Goal: Task Accomplishment & Management: Use online tool/utility

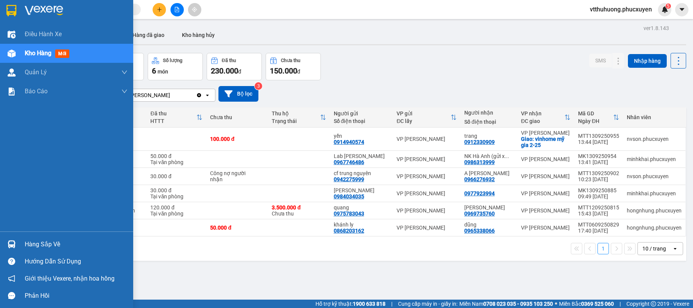
click at [49, 241] on div "Hàng sắp về" at bounding box center [76, 244] width 103 height 11
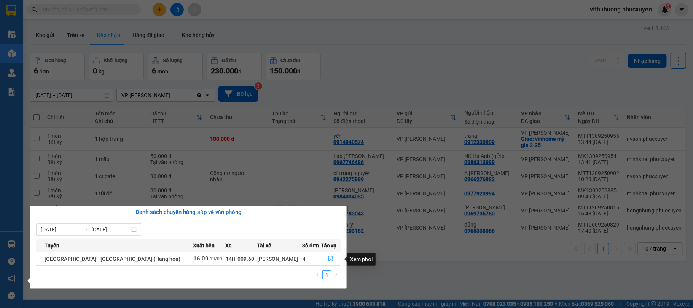
click at [329, 258] on icon "file-done" at bounding box center [330, 258] width 5 height 5
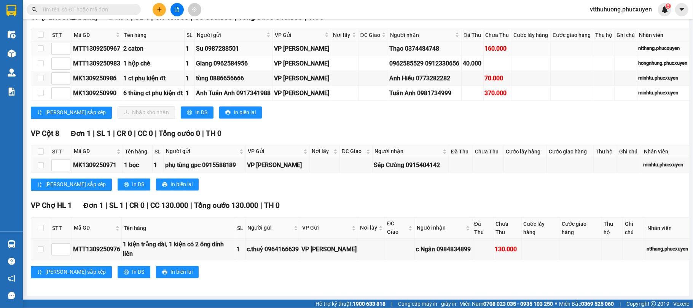
scroll to position [1015, 0]
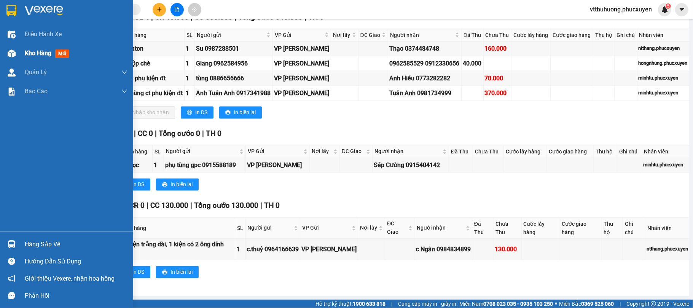
click at [30, 54] on span "Kho hàng" at bounding box center [38, 52] width 27 height 7
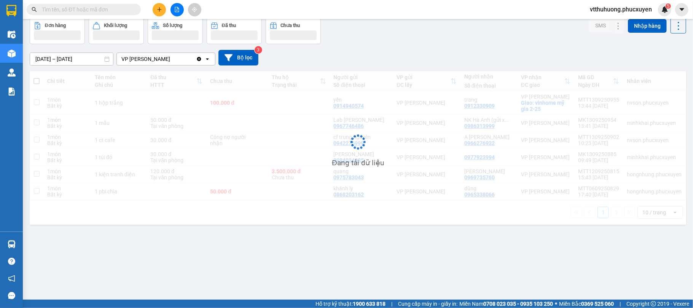
scroll to position [35, 0]
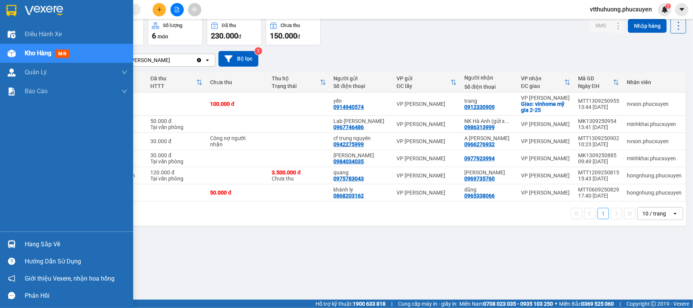
click at [56, 247] on div "Hàng sắp về" at bounding box center [76, 244] width 103 height 11
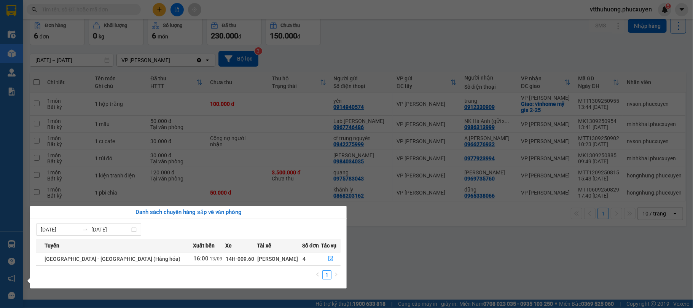
click at [357, 265] on section "Kết quả tìm kiếm ( 1 ) Bộ lọc Mã ĐH Trạng thái Món hàng Thu hộ Tổng cước Chưa c…" at bounding box center [346, 154] width 693 height 308
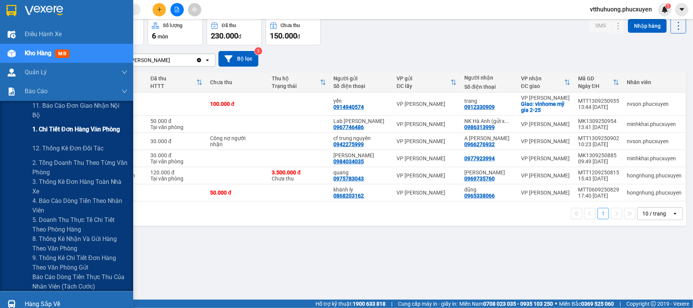
click at [88, 129] on span "1. Chi tiết đơn hàng văn phòng" at bounding box center [76, 129] width 88 height 10
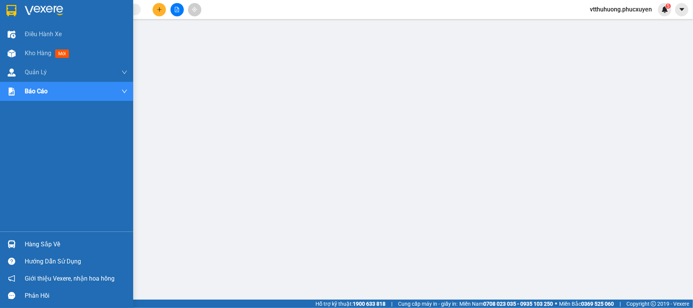
click at [29, 53] on span "Kho hàng" at bounding box center [38, 52] width 27 height 7
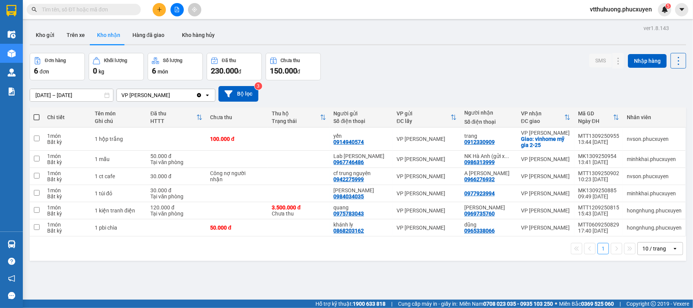
click at [70, 4] on span at bounding box center [84, 9] width 114 height 11
click at [52, 9] on input "text" at bounding box center [87, 9] width 90 height 8
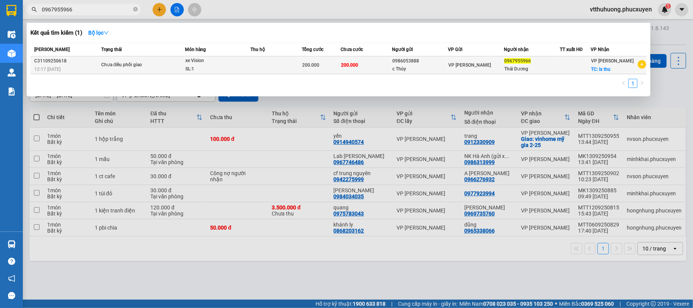
type input "0967955966"
click at [247, 60] on span "xe Vision SL: 1" at bounding box center [217, 65] width 65 height 16
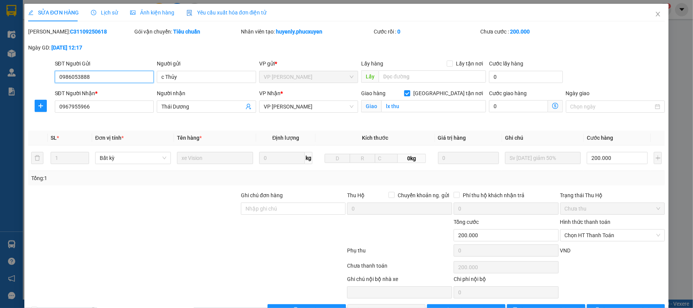
type input "0986053888"
type input "c Thủy"
type input "0967955966"
type input "Thái Dương"
checkbox input "true"
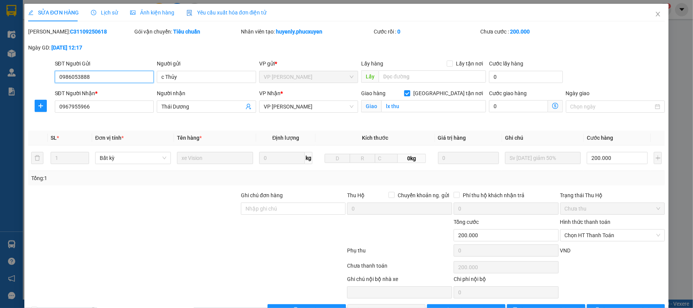
type input "lx thu"
type input "200.000"
click at [106, 11] on span "Lịch sử" at bounding box center [104, 13] width 27 height 6
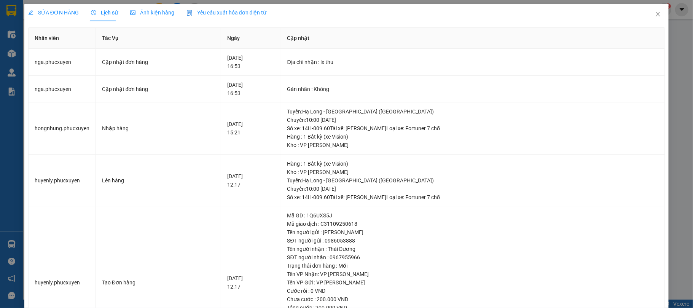
click at [108, 13] on span "Lịch sử" at bounding box center [104, 13] width 27 height 6
click at [64, 14] on span "SỬA ĐƠN HÀNG" at bounding box center [53, 13] width 51 height 6
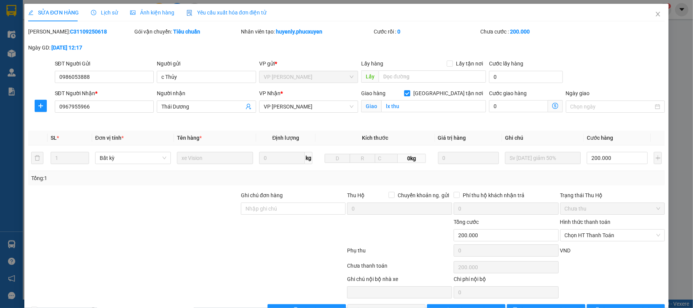
click at [104, 6] on div "Lịch sử" at bounding box center [104, 13] width 27 height 18
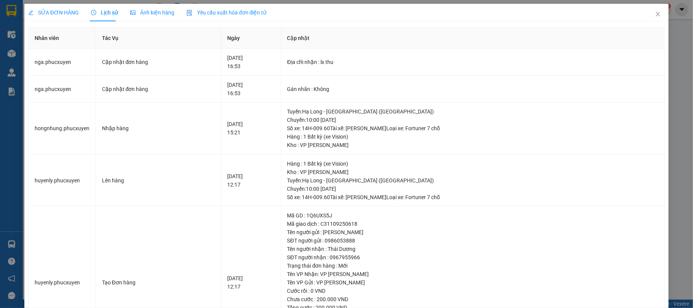
click at [105, 16] on span "Lịch sử" at bounding box center [104, 13] width 27 height 6
drag, startPoint x: 652, startPoint y: 11, endPoint x: 111, endPoint y: 19, distance: 540.5
click at [652, 12] on span "Close" at bounding box center [657, 14] width 21 height 21
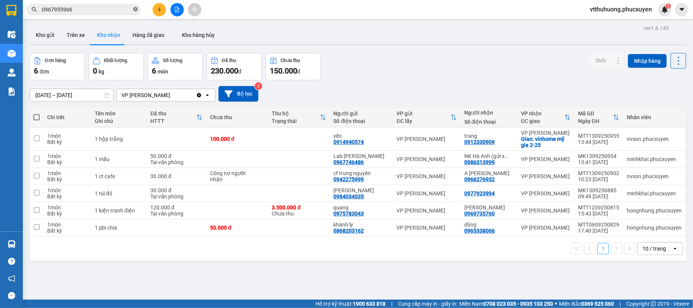
click at [135, 10] on icon "close-circle" at bounding box center [135, 9] width 5 height 5
click at [46, 31] on button "Kho gửi" at bounding box center [45, 35] width 31 height 18
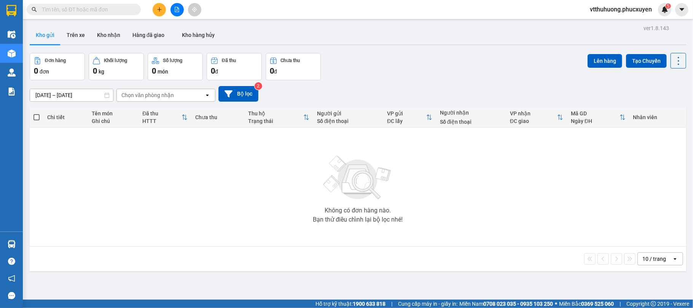
drag, startPoint x: 107, startPoint y: 30, endPoint x: 43, endPoint y: 35, distance: 63.4
click at [106, 30] on button "Kho nhận" at bounding box center [108, 35] width 35 height 18
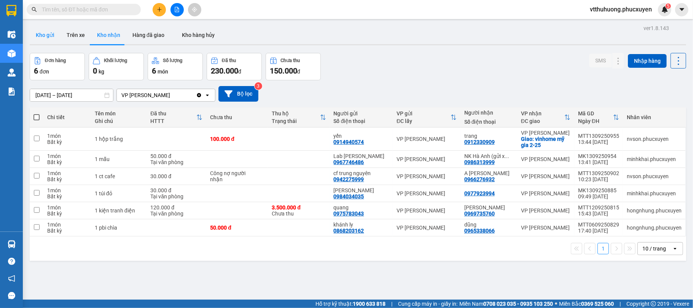
drag, startPoint x: 46, startPoint y: 36, endPoint x: 197, endPoint y: 39, distance: 151.5
click at [45, 35] on button "Kho gửi" at bounding box center [45, 35] width 31 height 18
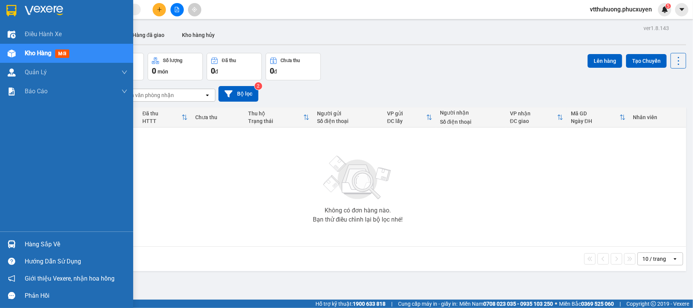
drag, startPoint x: 38, startPoint y: 239, endPoint x: 246, endPoint y: 236, distance: 207.5
click at [44, 239] on div "Hàng sắp về" at bounding box center [76, 244] width 103 height 11
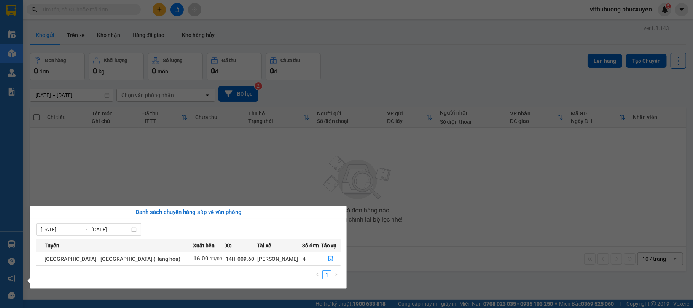
drag, startPoint x: 432, startPoint y: 244, endPoint x: 428, endPoint y: 240, distance: 5.9
click at [433, 244] on section "Kết quả tìm kiếm ( 1 ) Bộ lọc Mã ĐH Trạng thái Món hàng Thu hộ Tổng cước Chưa c…" at bounding box center [346, 154] width 693 height 308
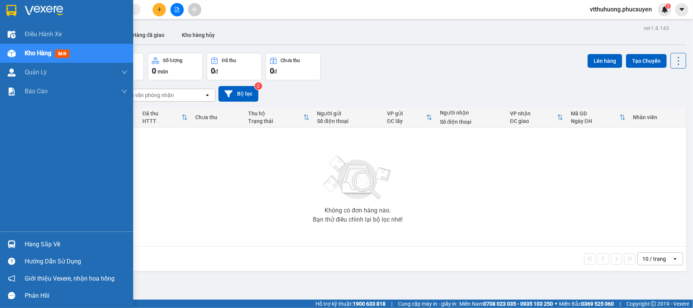
click at [49, 240] on div "Hàng sắp về" at bounding box center [76, 244] width 103 height 11
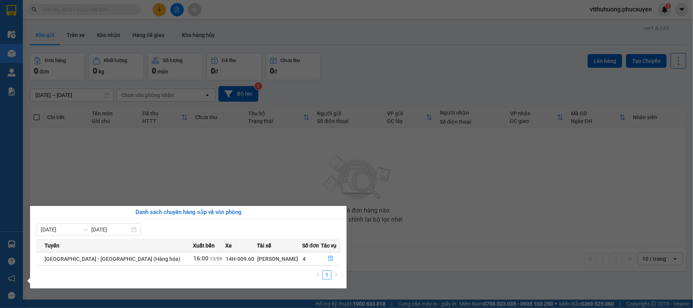
click at [381, 262] on section "Kết quả tìm kiếm ( 1 ) Bộ lọc Mã ĐH Trạng thái Món hàng Thu hộ Tổng cước Chưa c…" at bounding box center [346, 154] width 693 height 308
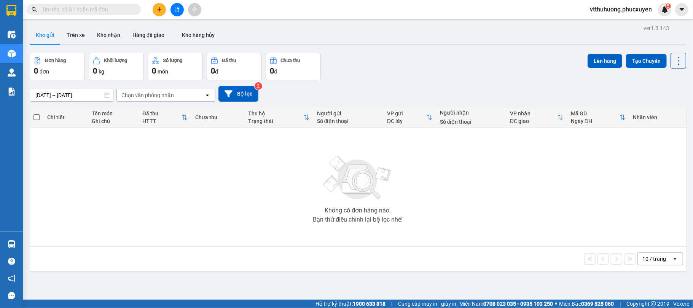
drag, startPoint x: 386, startPoint y: 67, endPoint x: 198, endPoint y: 28, distance: 191.4
click at [385, 68] on div "Đơn hàng 0 đơn Khối lượng 0 kg Số lượng 0 món Đã thu 0 đ Chưa thu 0 đ Lên hàng …" at bounding box center [358, 66] width 657 height 27
drag, startPoint x: 107, startPoint y: 37, endPoint x: 78, endPoint y: 41, distance: 29.7
click at [107, 37] on button "Kho nhận" at bounding box center [108, 35] width 35 height 18
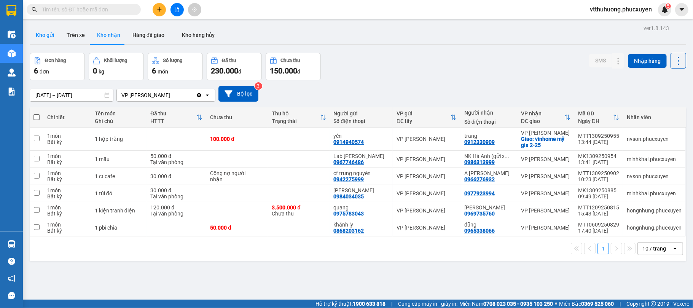
click at [49, 34] on button "Kho gửi" at bounding box center [45, 35] width 31 height 18
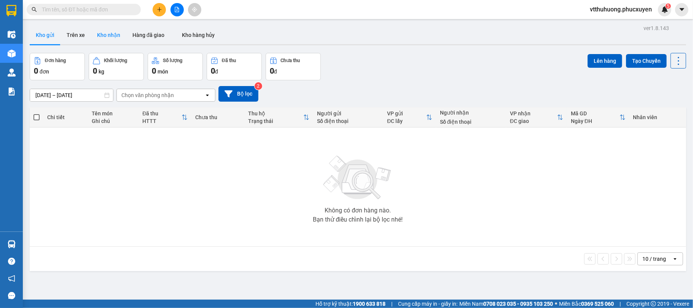
click at [107, 37] on button "Kho nhận" at bounding box center [108, 35] width 35 height 18
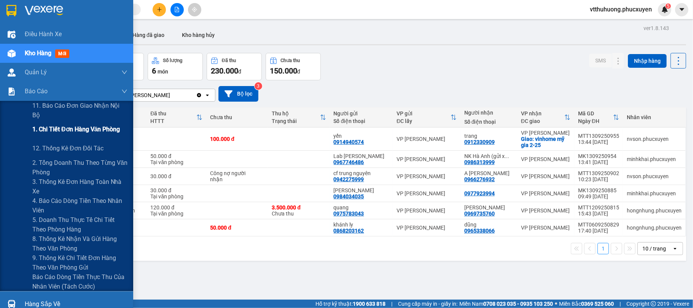
click at [54, 127] on span "1. Chi tiết đơn hàng văn phòng" at bounding box center [76, 129] width 88 height 10
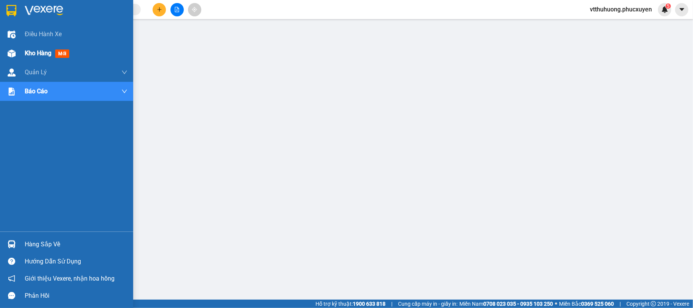
click at [38, 55] on span "Kho hàng" at bounding box center [38, 52] width 27 height 7
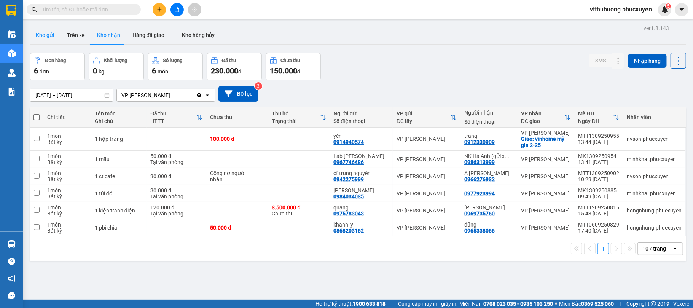
click at [53, 31] on button "Kho gửi" at bounding box center [45, 35] width 31 height 18
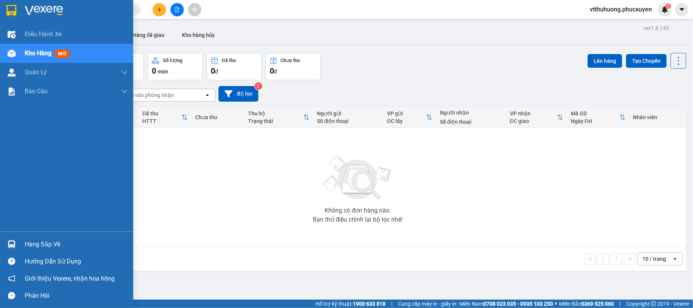
drag, startPoint x: 46, startPoint y: 247, endPoint x: 477, endPoint y: 247, distance: 430.9
click at [47, 247] on div "Hàng sắp về" at bounding box center [76, 244] width 103 height 11
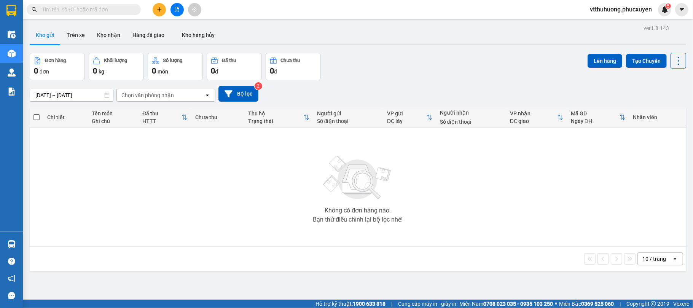
click at [425, 281] on section "Kết quả tìm kiếm ( 1 ) Bộ lọc Mã ĐH Trạng thái Món hàng Thu hộ Tổng cước Chưa c…" at bounding box center [346, 154] width 693 height 308
drag, startPoint x: 113, startPoint y: 34, endPoint x: 176, endPoint y: 49, distance: 64.5
click at [113, 34] on button "Kho nhận" at bounding box center [108, 35] width 35 height 18
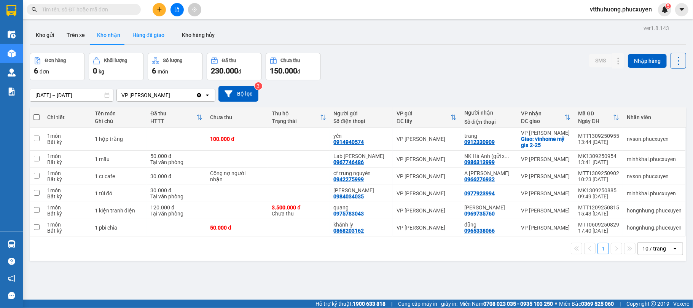
drag, startPoint x: 143, startPoint y: 37, endPoint x: 148, endPoint y: 37, distance: 4.2
click at [148, 37] on button "Hàng đã giao" at bounding box center [148, 35] width 44 height 18
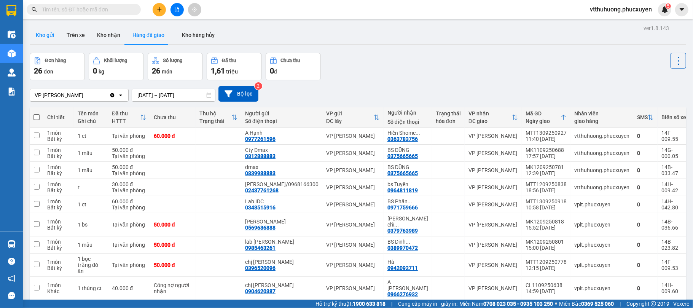
click at [46, 33] on button "Kho gửi" at bounding box center [45, 35] width 31 height 18
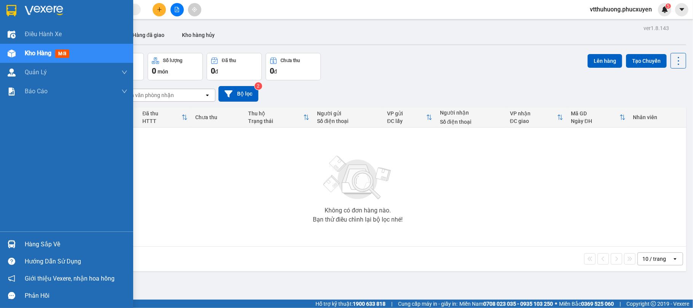
click at [51, 244] on div "Hàng sắp về" at bounding box center [76, 244] width 103 height 11
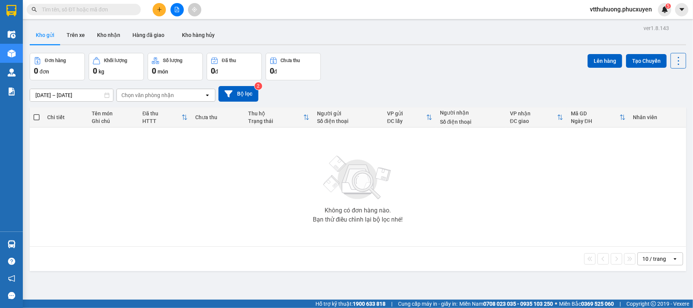
click at [422, 277] on section "Kết quả tìm kiếm ( 1 ) Bộ lọc Mã ĐH Trạng thái Món hàng Thu hộ Tổng cước Chưa c…" at bounding box center [346, 154] width 693 height 308
drag, startPoint x: 109, startPoint y: 32, endPoint x: 64, endPoint y: 40, distance: 45.3
click at [107, 32] on button "Kho nhận" at bounding box center [108, 35] width 35 height 18
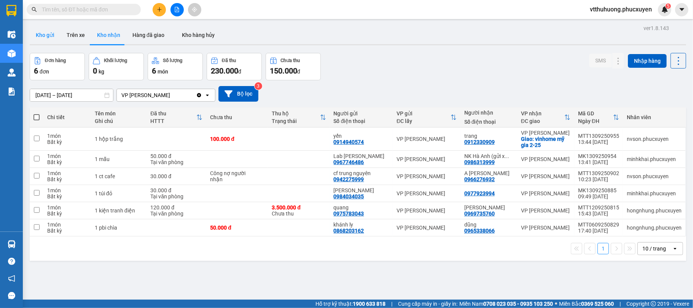
click at [45, 30] on button "Kho gửi" at bounding box center [45, 35] width 31 height 18
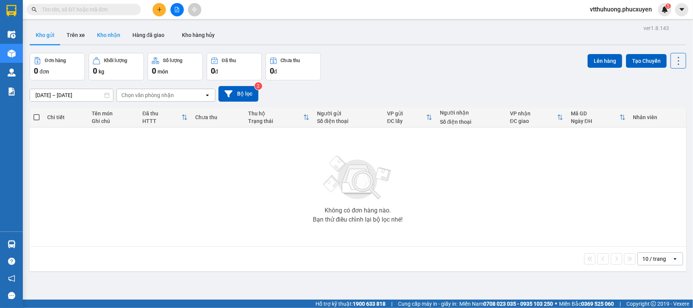
click at [106, 33] on button "Kho nhận" at bounding box center [108, 35] width 35 height 18
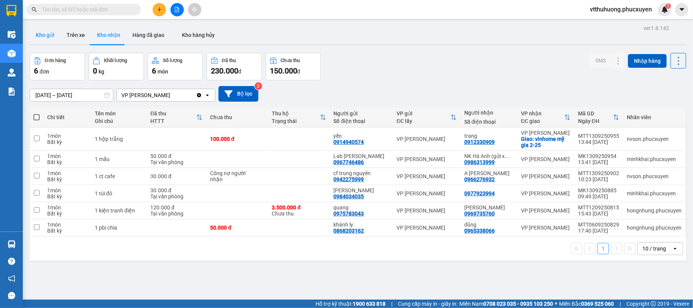
click at [50, 37] on button "Kho gửi" at bounding box center [45, 35] width 31 height 18
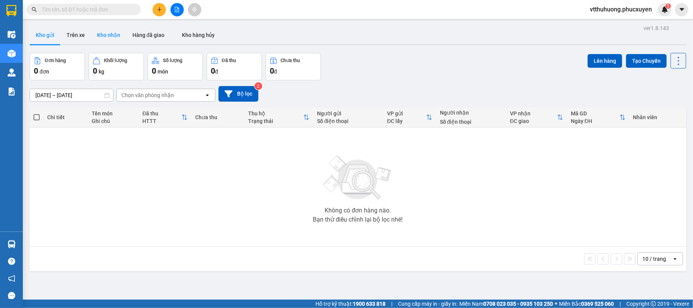
click at [106, 34] on button "Kho nhận" at bounding box center [108, 35] width 35 height 18
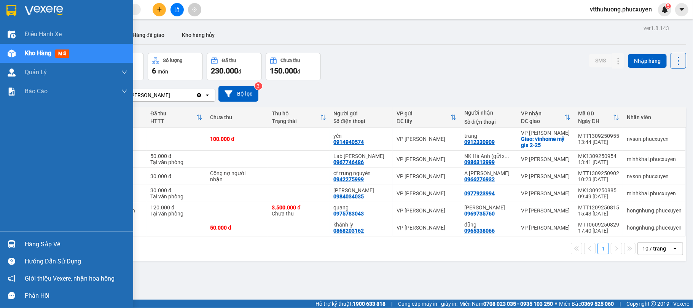
drag, startPoint x: 49, startPoint y: 241, endPoint x: 203, endPoint y: 259, distance: 155.2
click at [51, 242] on div "Hàng sắp về" at bounding box center [76, 244] width 103 height 11
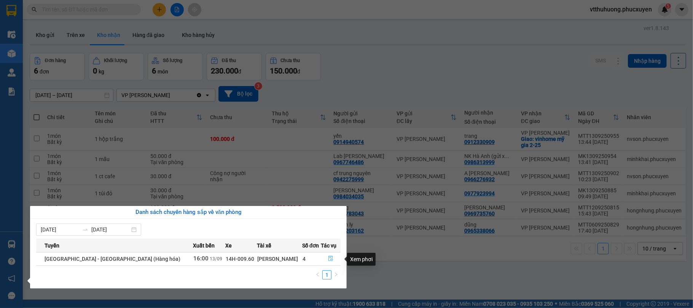
click at [328, 259] on icon "file-done" at bounding box center [330, 258] width 5 height 5
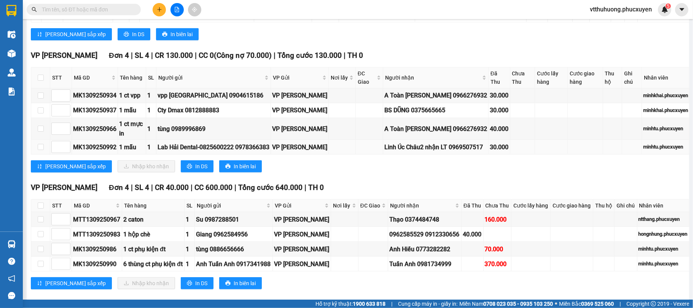
scroll to position [609, 0]
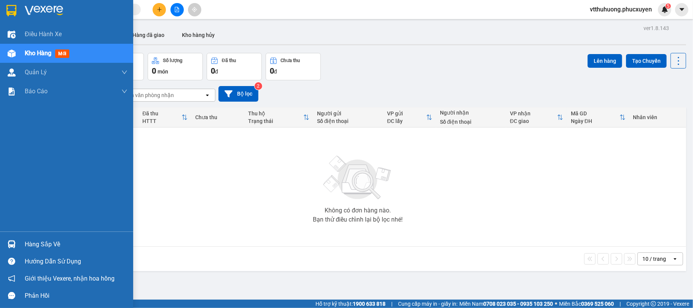
click at [46, 244] on div "Hàng sắp về" at bounding box center [76, 244] width 103 height 11
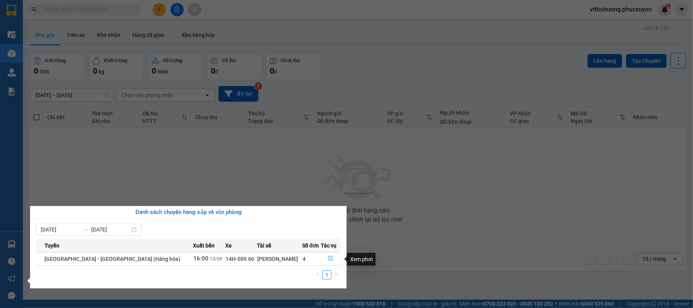
drag, startPoint x: 329, startPoint y: 257, endPoint x: 305, endPoint y: 161, distance: 99.0
click at [329, 257] on icon "file-done" at bounding box center [330, 258] width 5 height 5
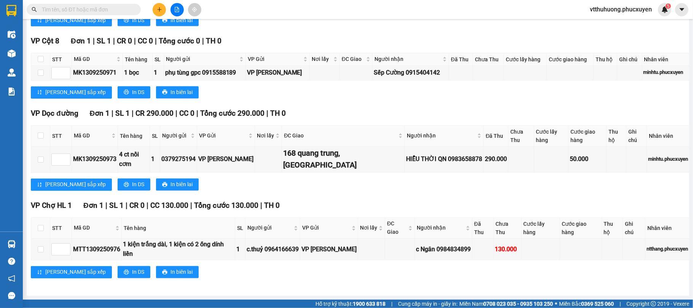
scroll to position [1075, 0]
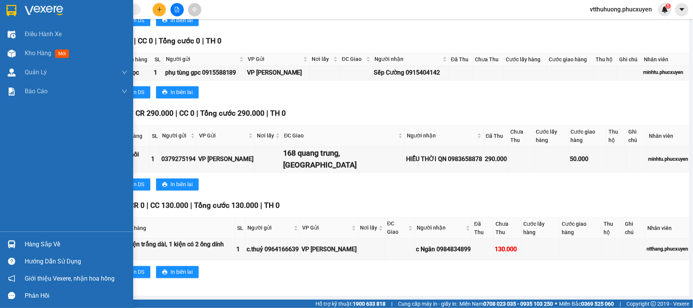
drag, startPoint x: 37, startPoint y: 244, endPoint x: 289, endPoint y: 241, distance: 252.7
click at [37, 244] on div "Hàng sắp về" at bounding box center [76, 244] width 103 height 11
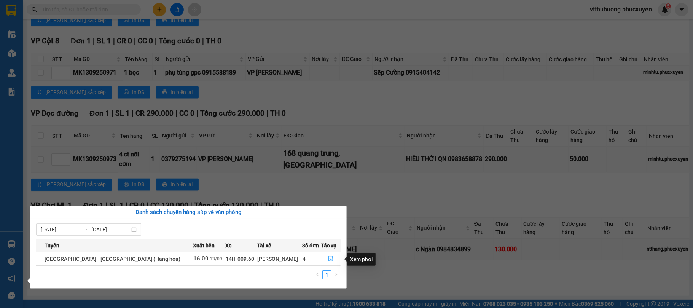
click at [328, 258] on icon "file-done" at bounding box center [330, 258] width 5 height 5
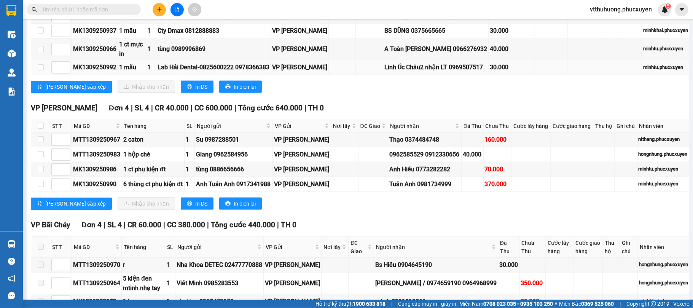
scroll to position [669, 0]
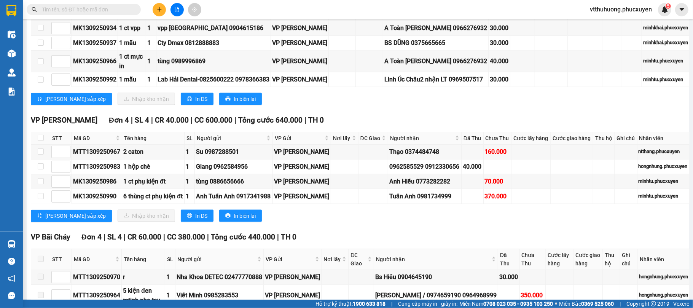
click at [40, 13] on input "checkbox" at bounding box center [41, 10] width 6 height 6
checkbox input "true"
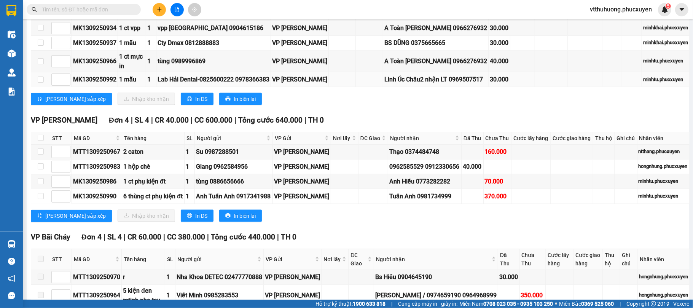
checkbox input "true"
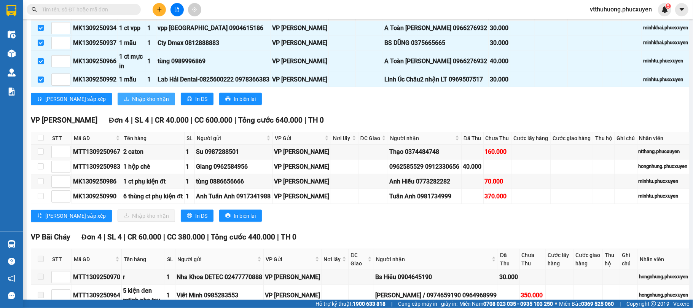
drag, startPoint x: 115, startPoint y: 159, endPoint x: 271, endPoint y: 91, distance: 170.8
click at [132, 103] on span "Nhập kho nhận" at bounding box center [150, 99] width 37 height 8
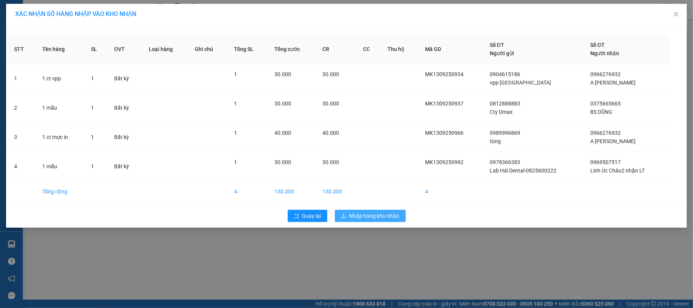
click at [381, 217] on span "Nhập hàng kho nhận" at bounding box center [374, 216] width 50 height 8
